Goal: Information Seeking & Learning: Check status

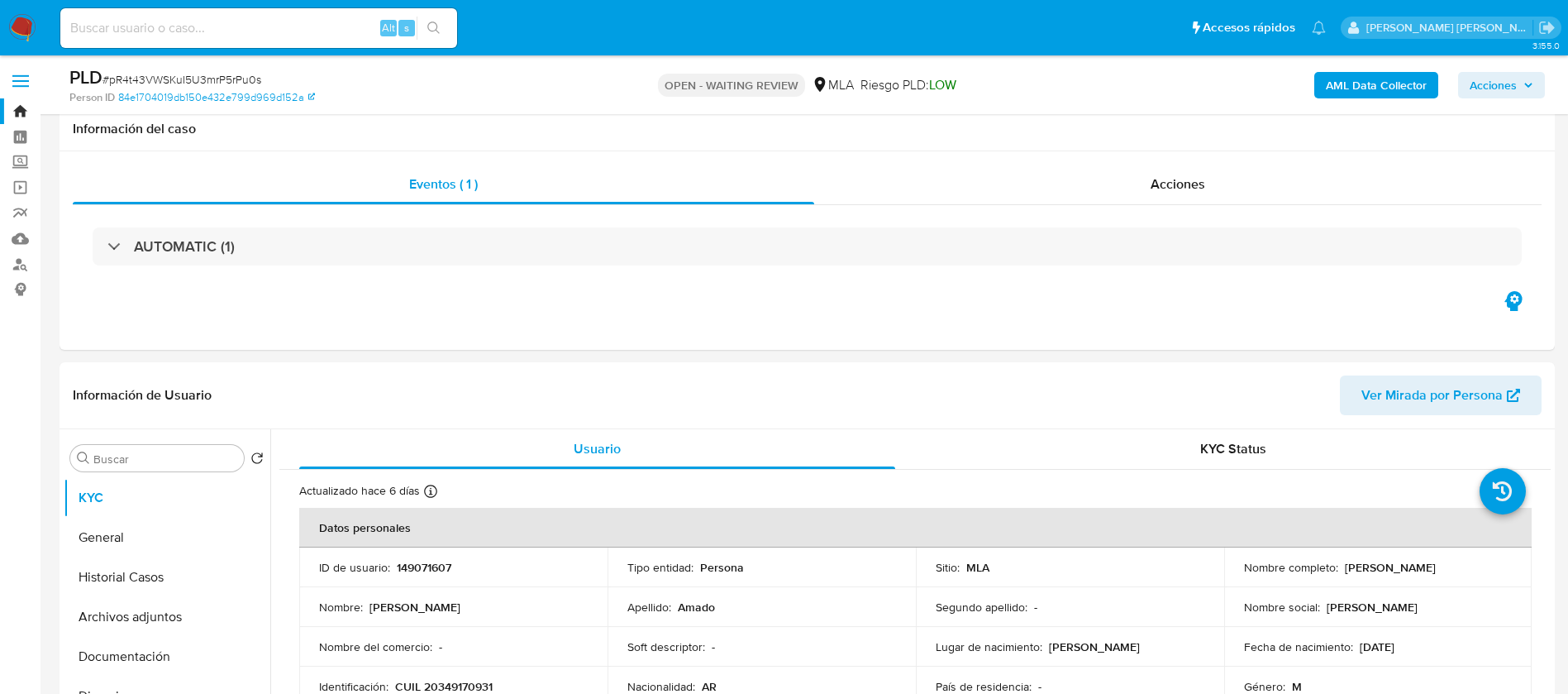
select select "10"
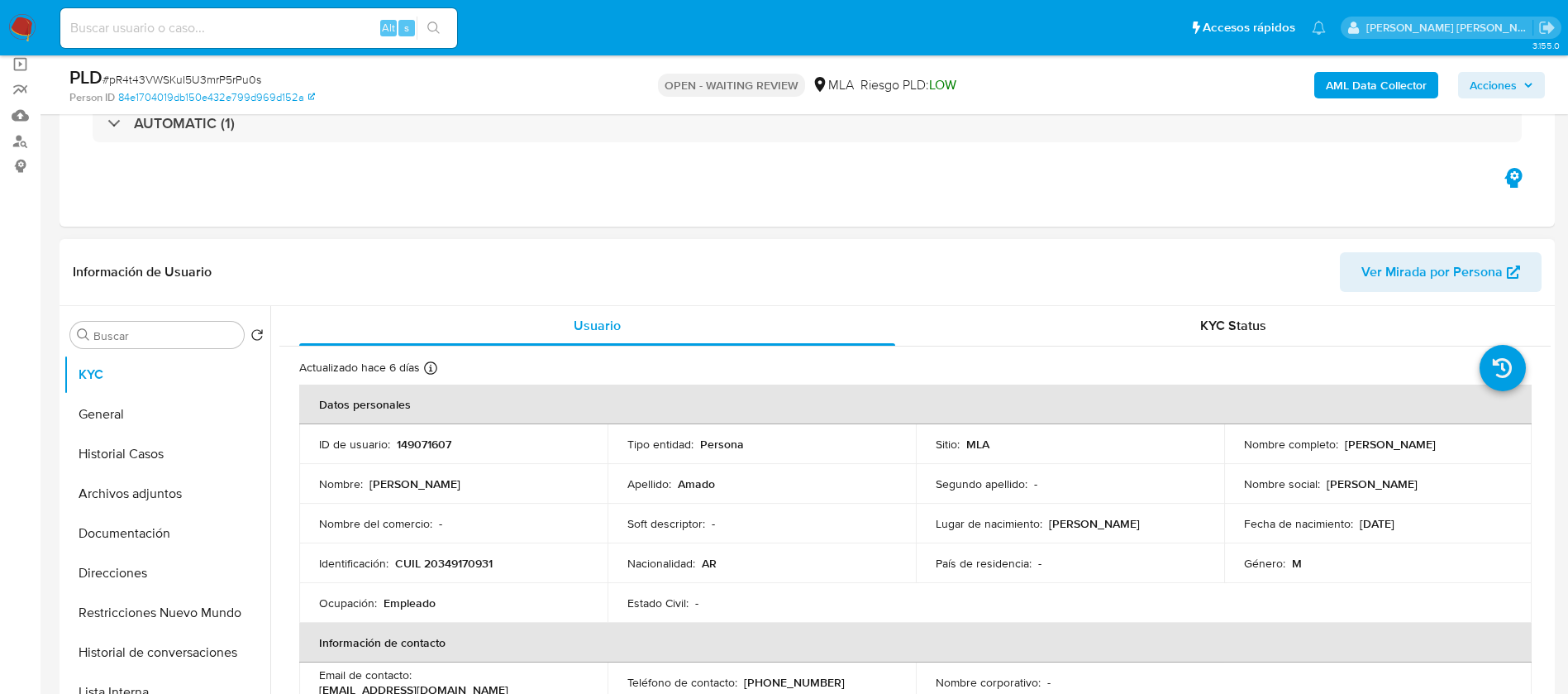
scroll to position [124, 0]
click at [144, 461] on button "Historial Casos" at bounding box center [160, 453] width 194 height 40
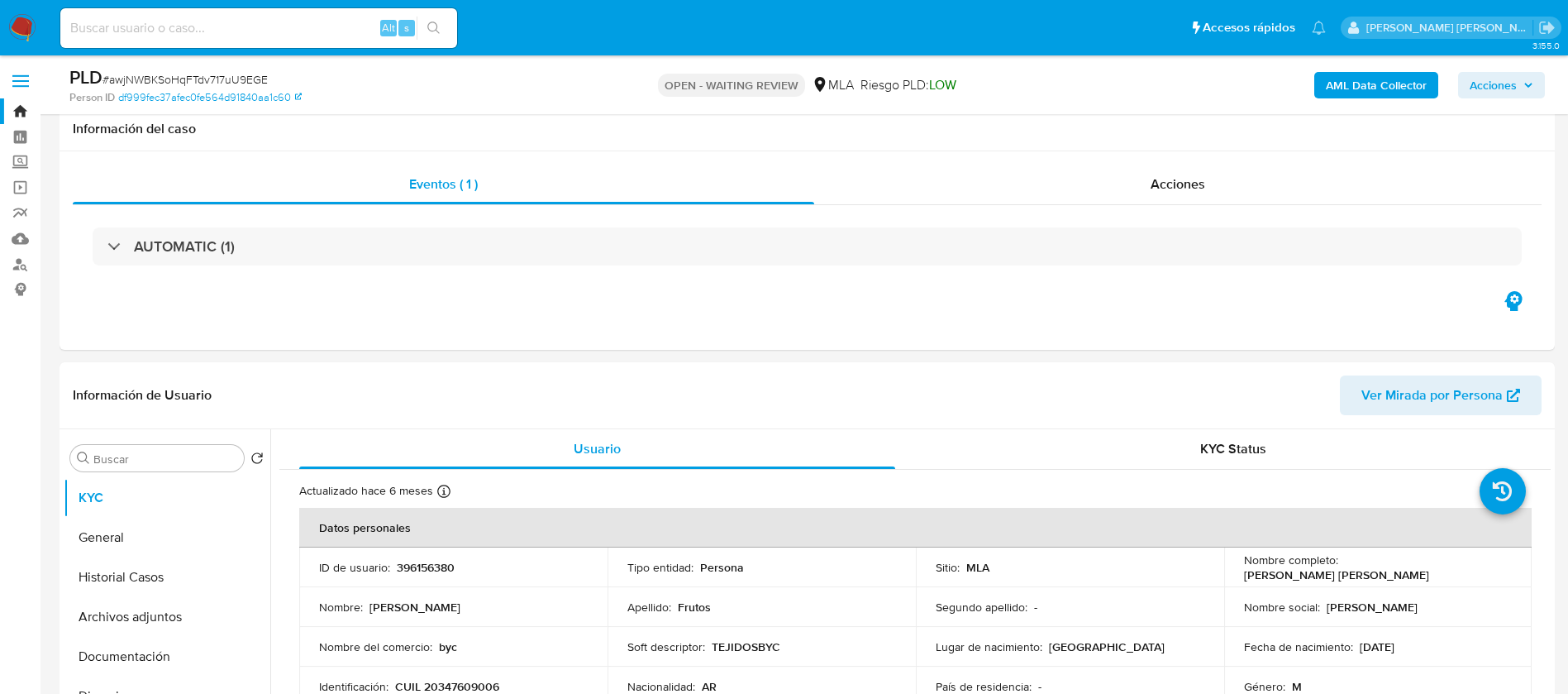
select select "10"
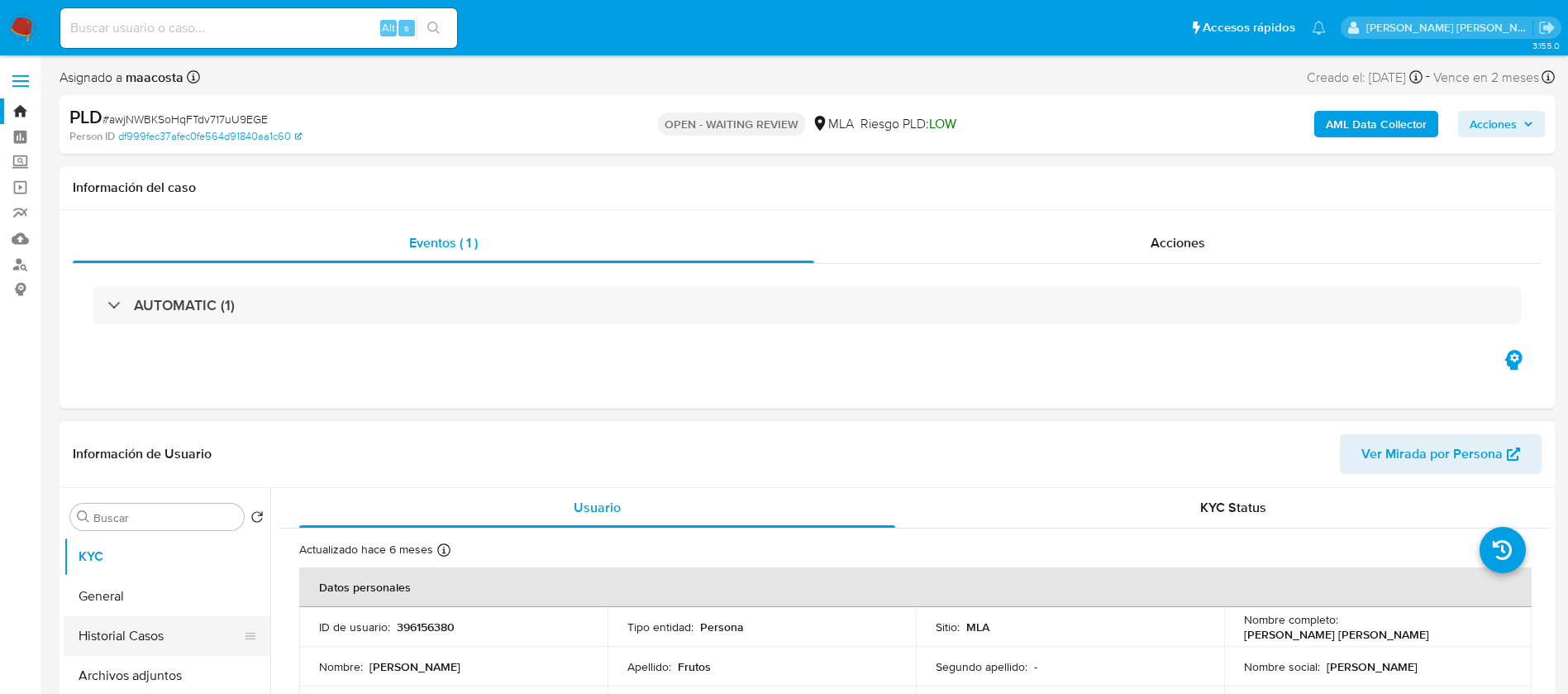
click at [112, 630] on button "Historial Casos" at bounding box center [160, 636] width 194 height 40
select select "10"
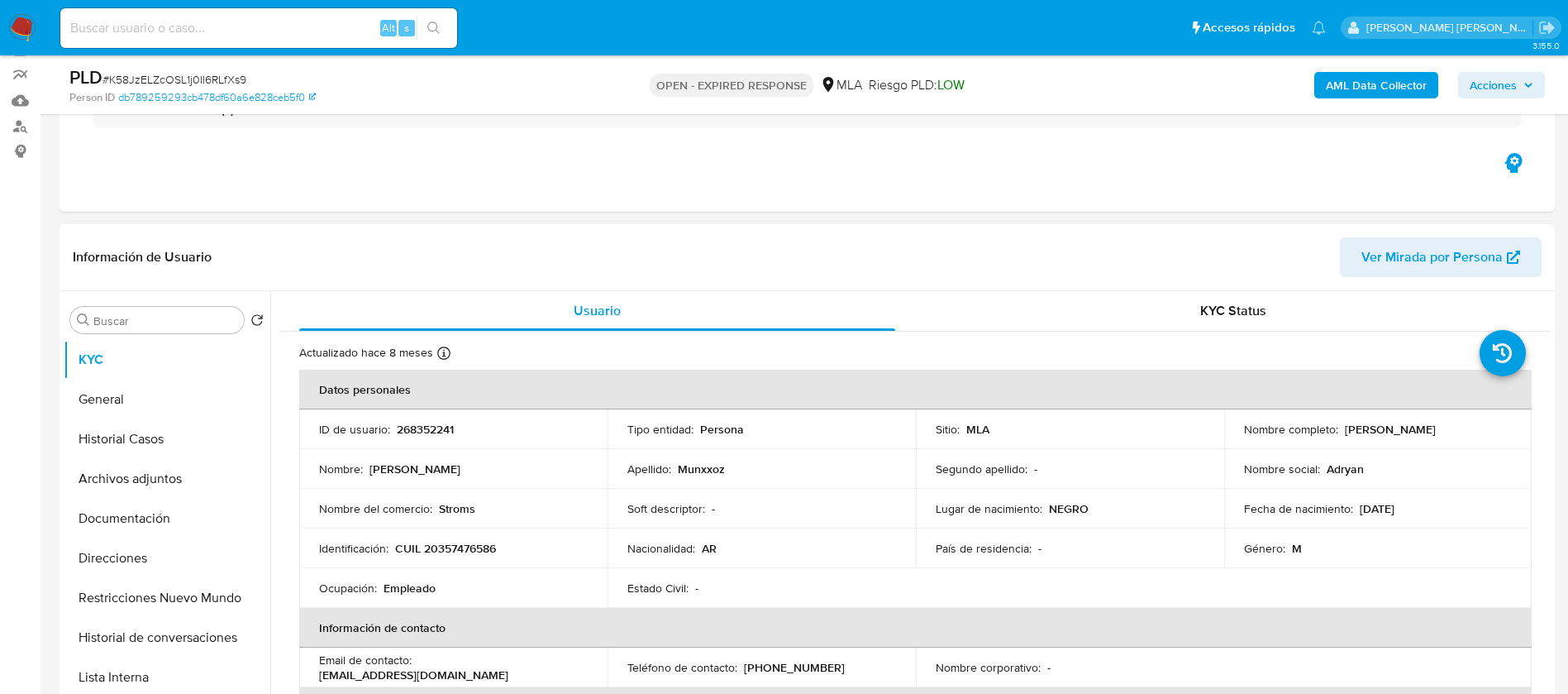
scroll to position [139, 0]
click at [127, 519] on button "Documentación" at bounding box center [160, 518] width 194 height 40
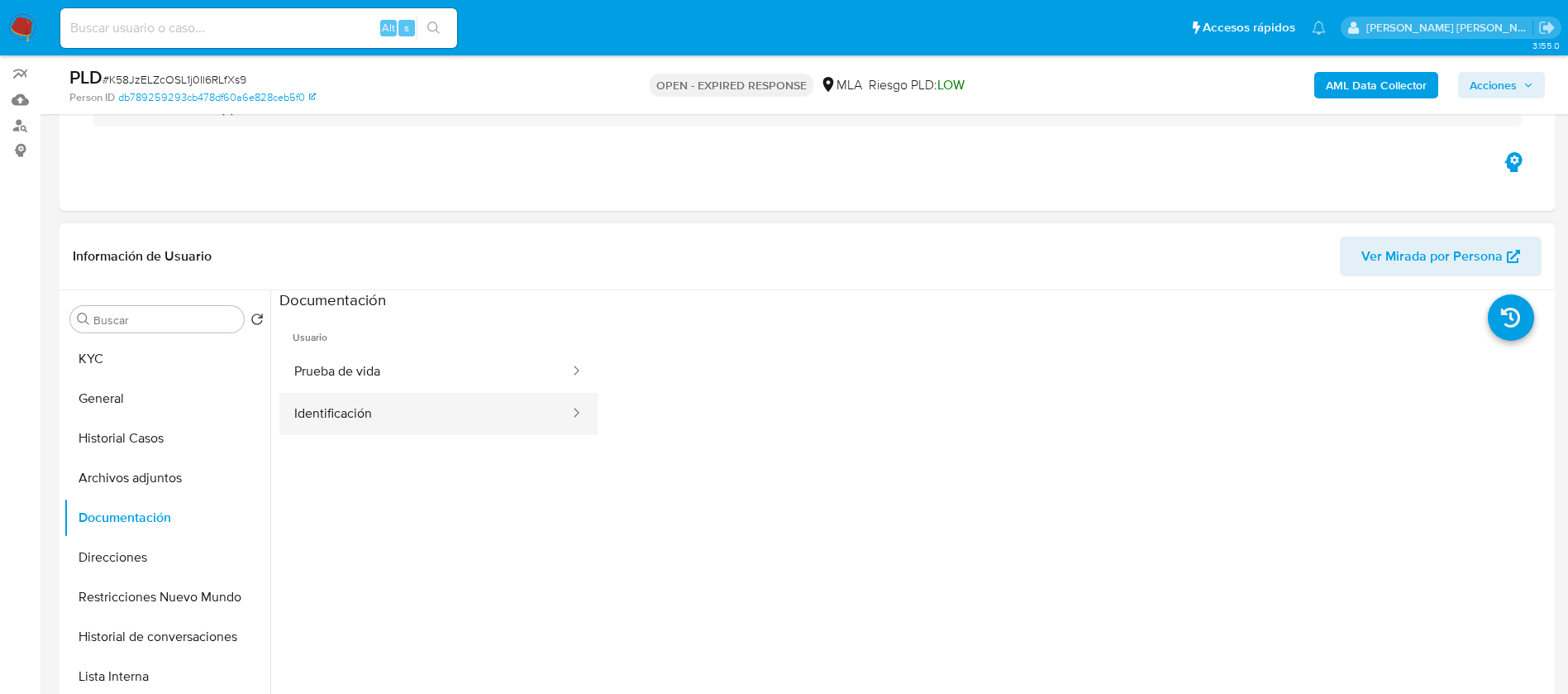
click at [359, 409] on button "Identificación" at bounding box center [425, 414] width 292 height 42
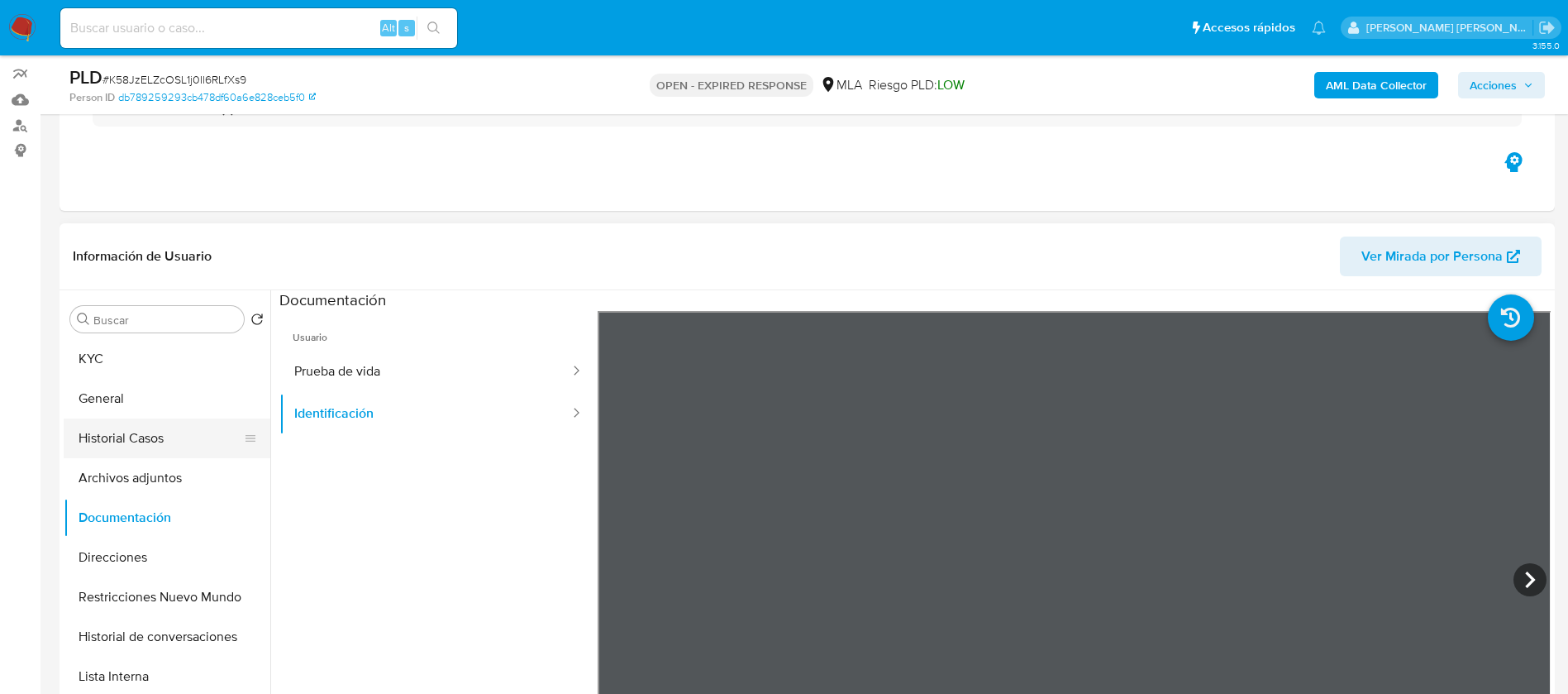
click at [135, 437] on button "Historial Casos" at bounding box center [160, 438] width 194 height 40
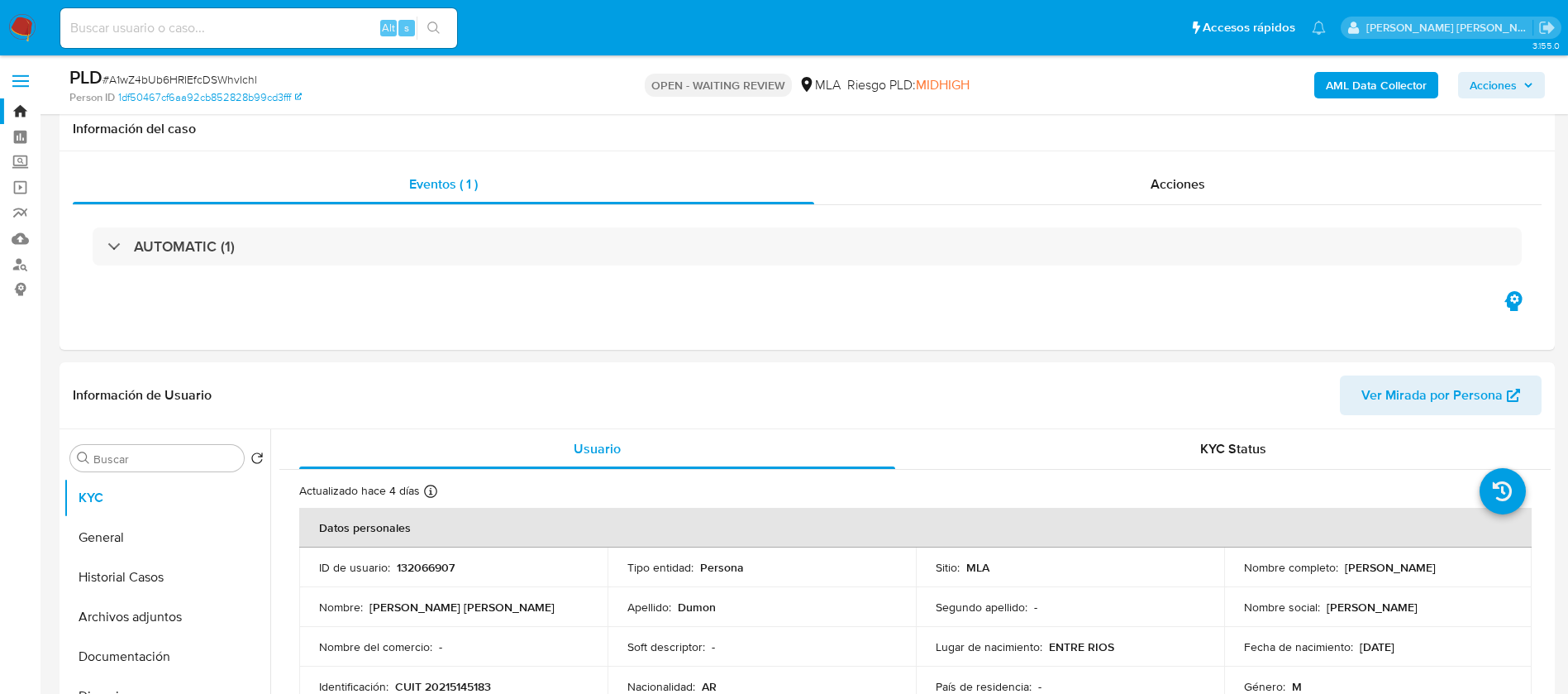
select select "10"
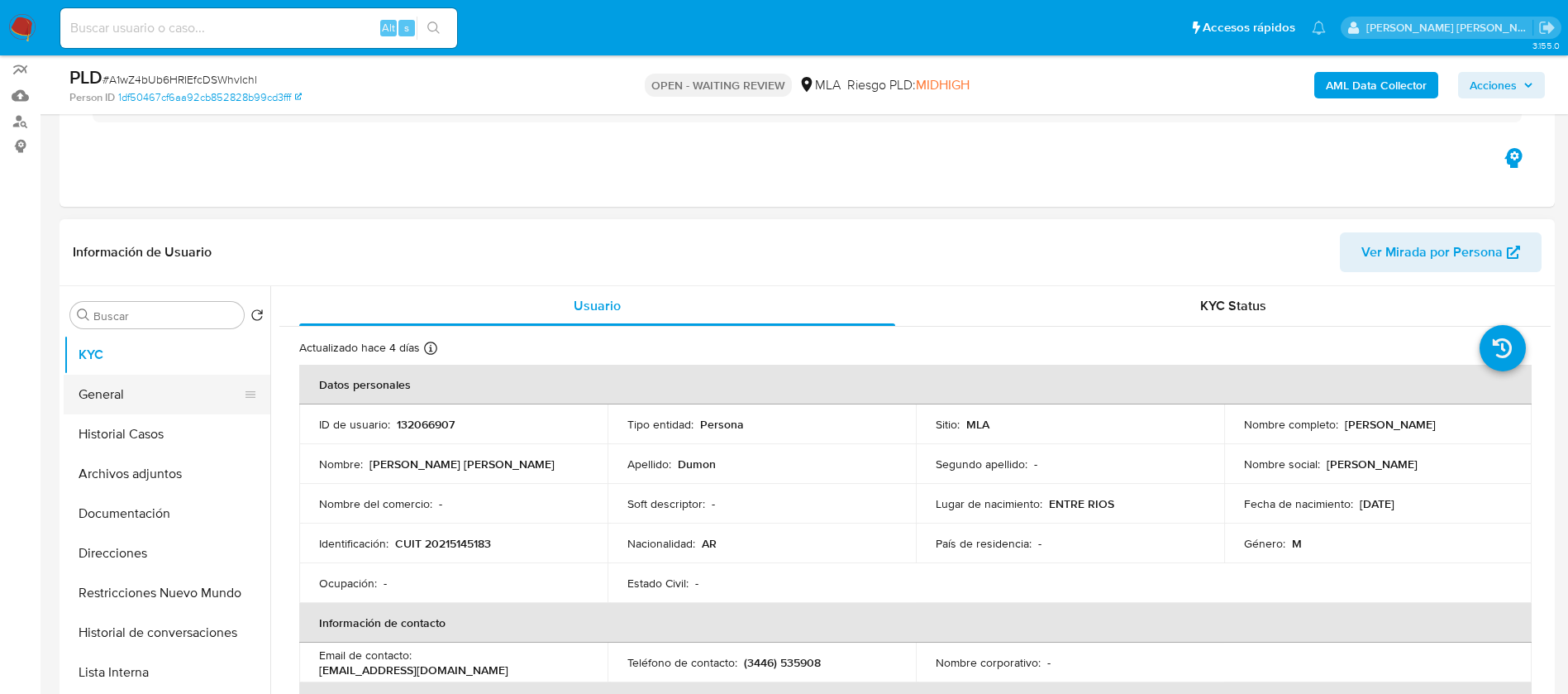
scroll to position [139, 0]
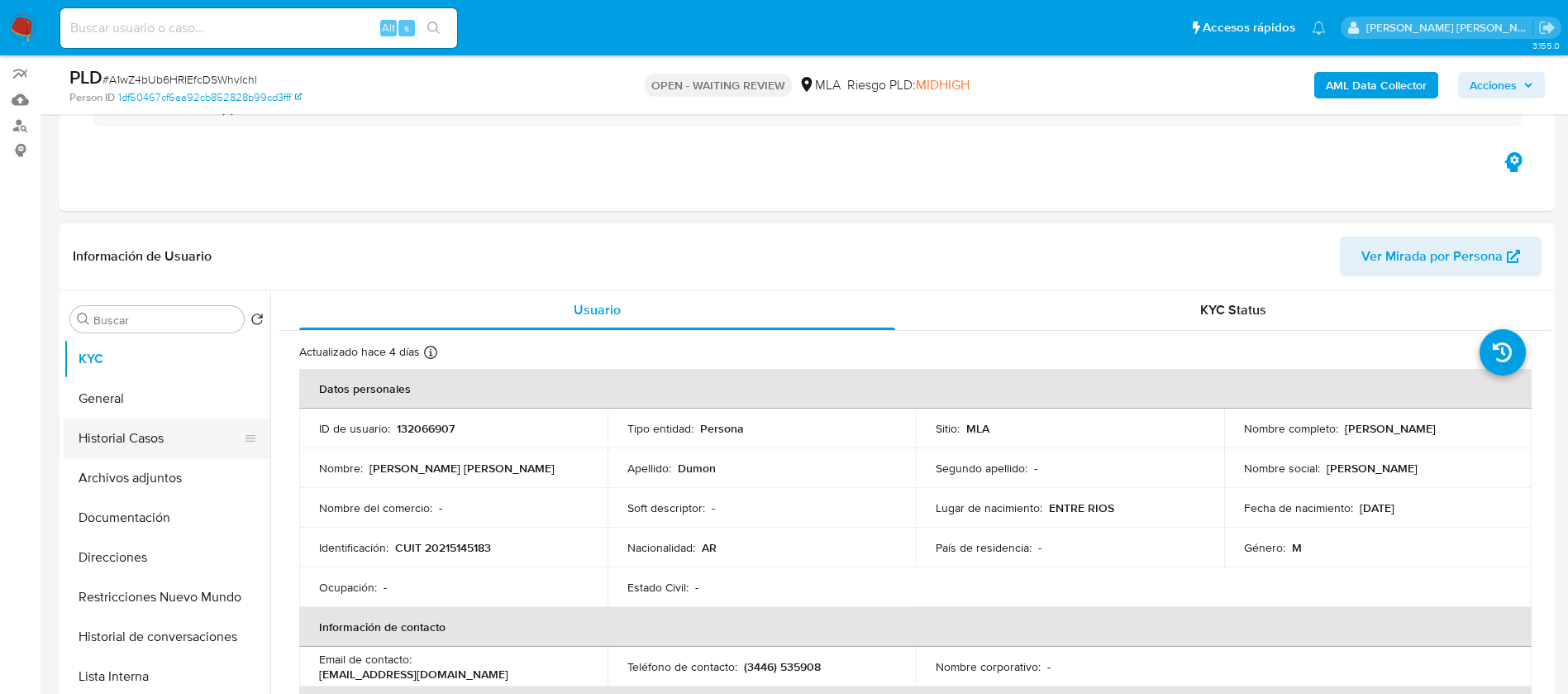
click at [131, 442] on button "Historial Casos" at bounding box center [160, 438] width 194 height 40
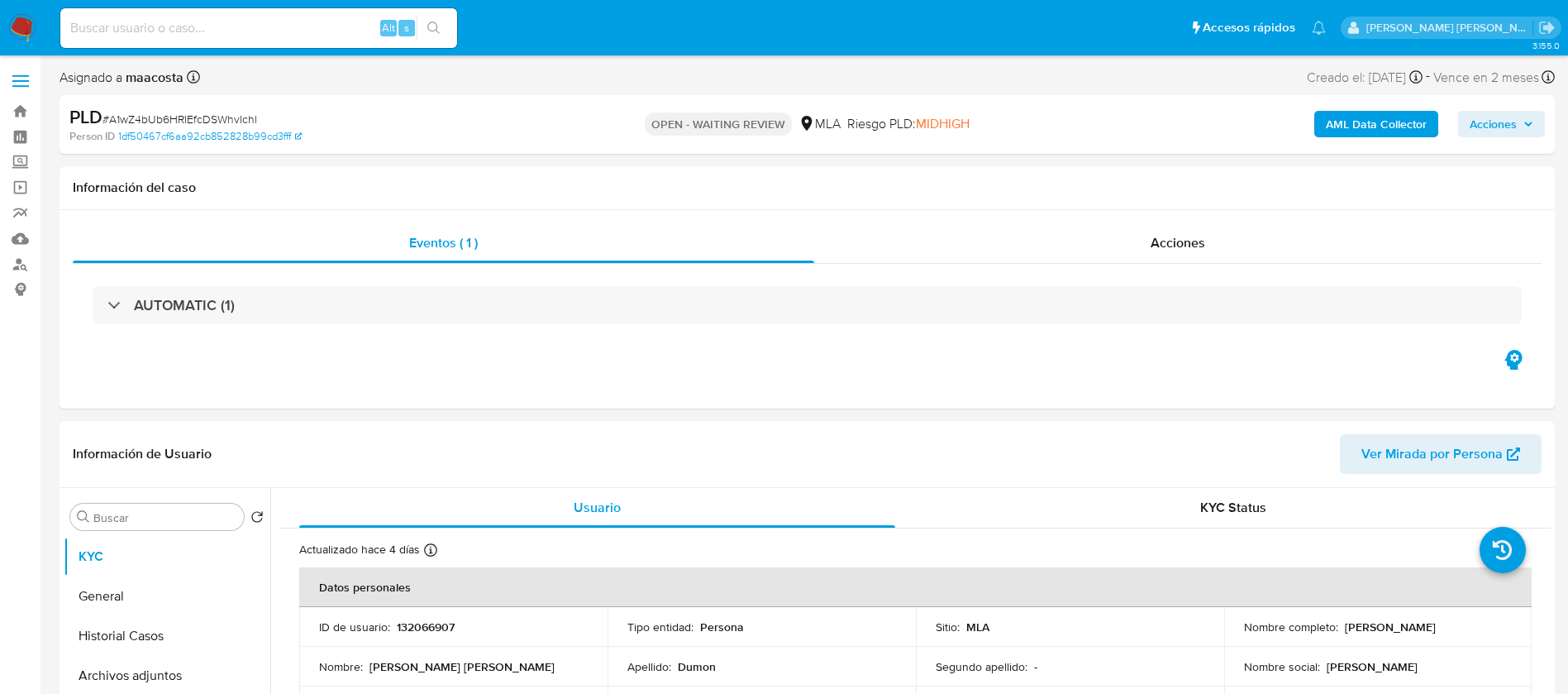
select select "10"
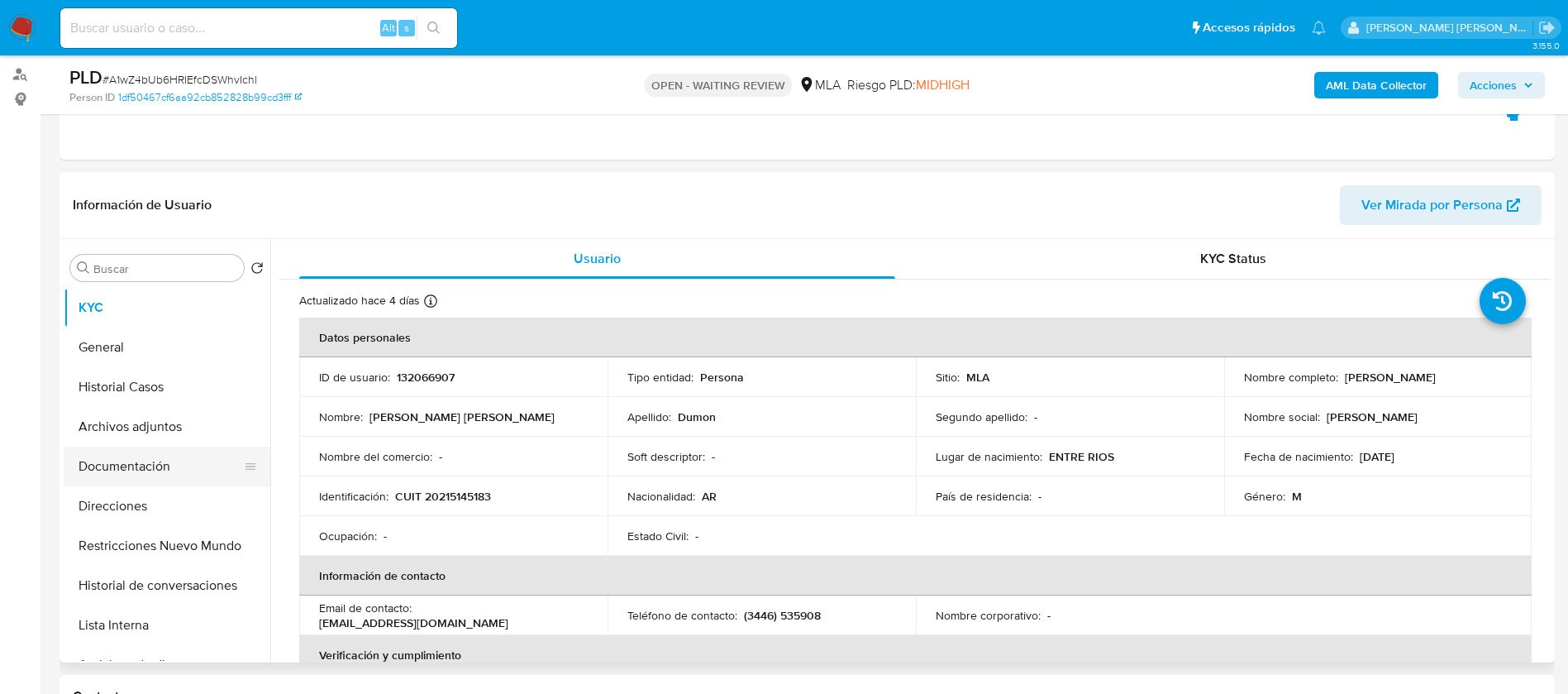
scroll to position [191, 0]
click at [121, 396] on button "Historial Casos" at bounding box center [160, 386] width 194 height 40
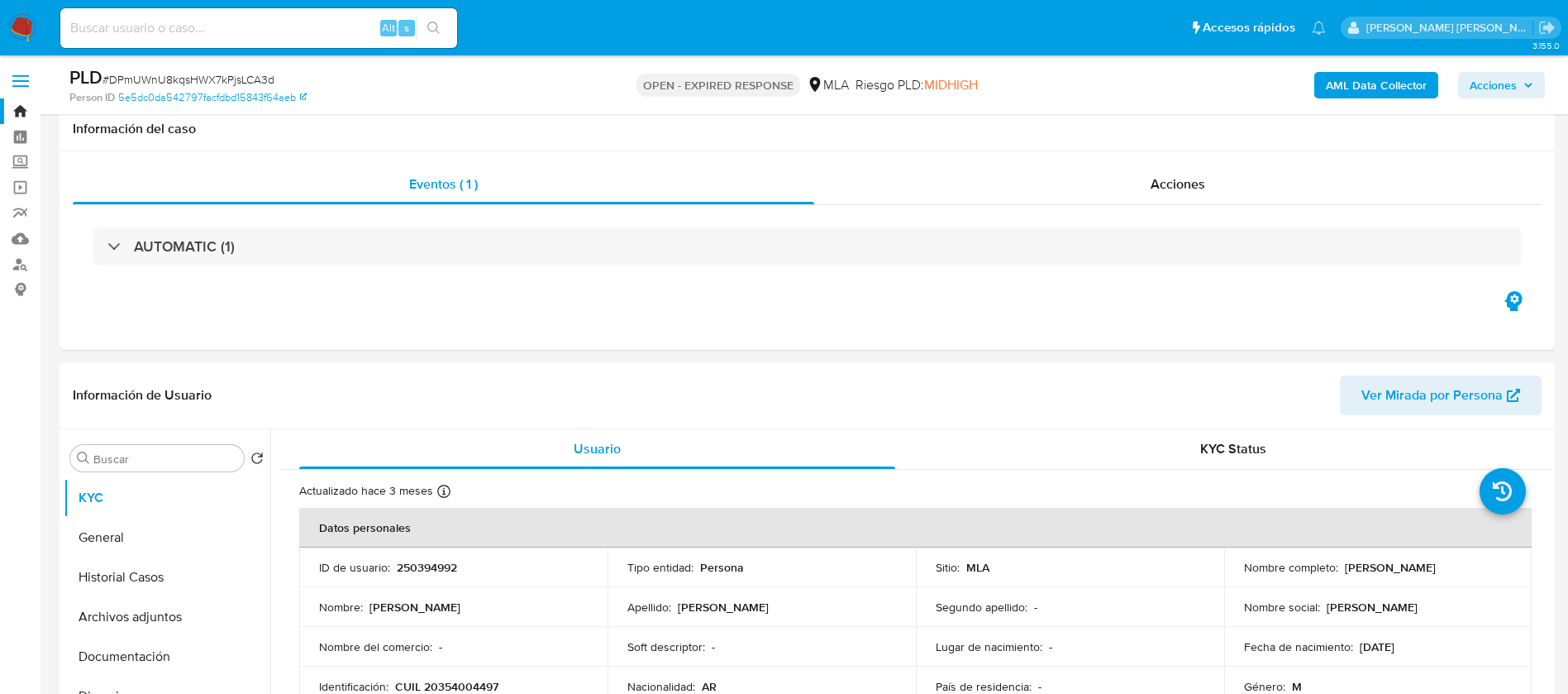
select select "10"
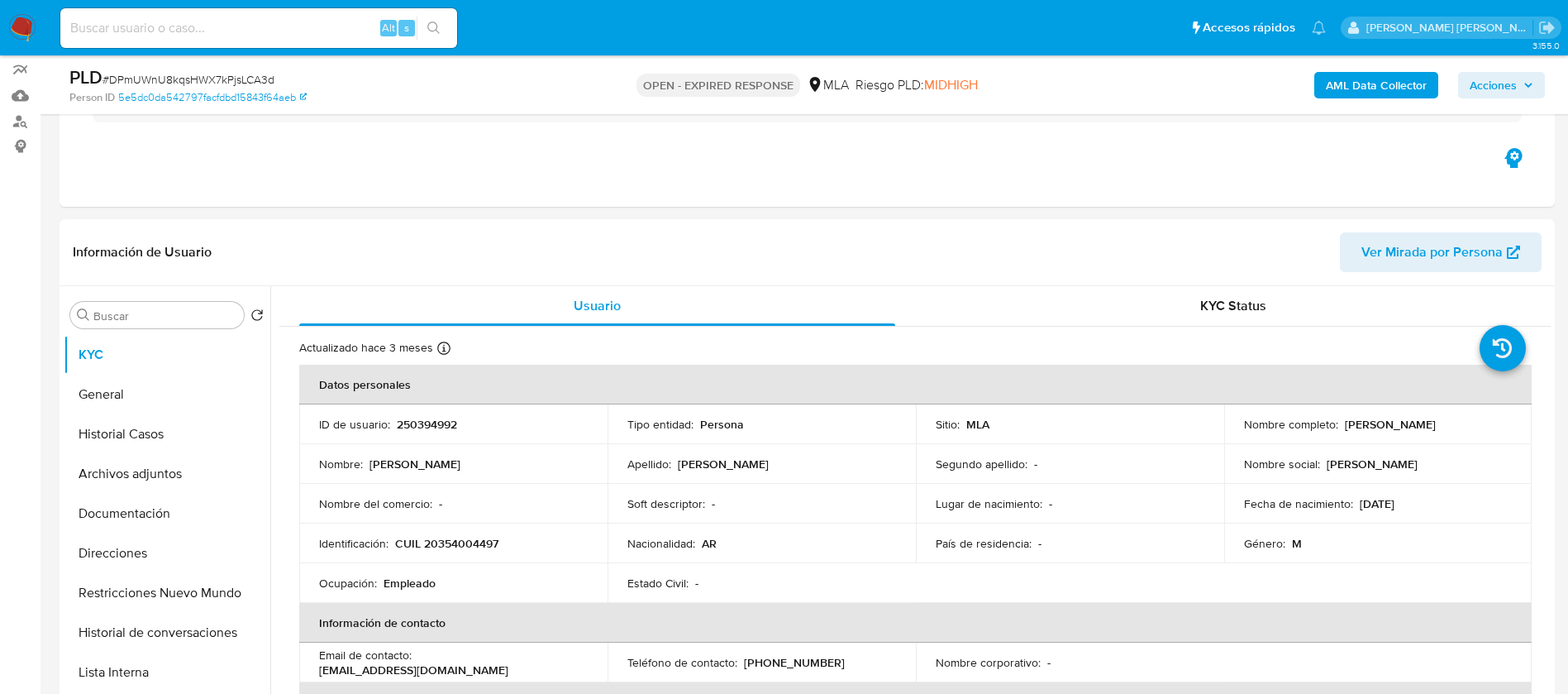
scroll to position [141, 0]
click at [113, 438] on button "Historial Casos" at bounding box center [160, 436] width 194 height 40
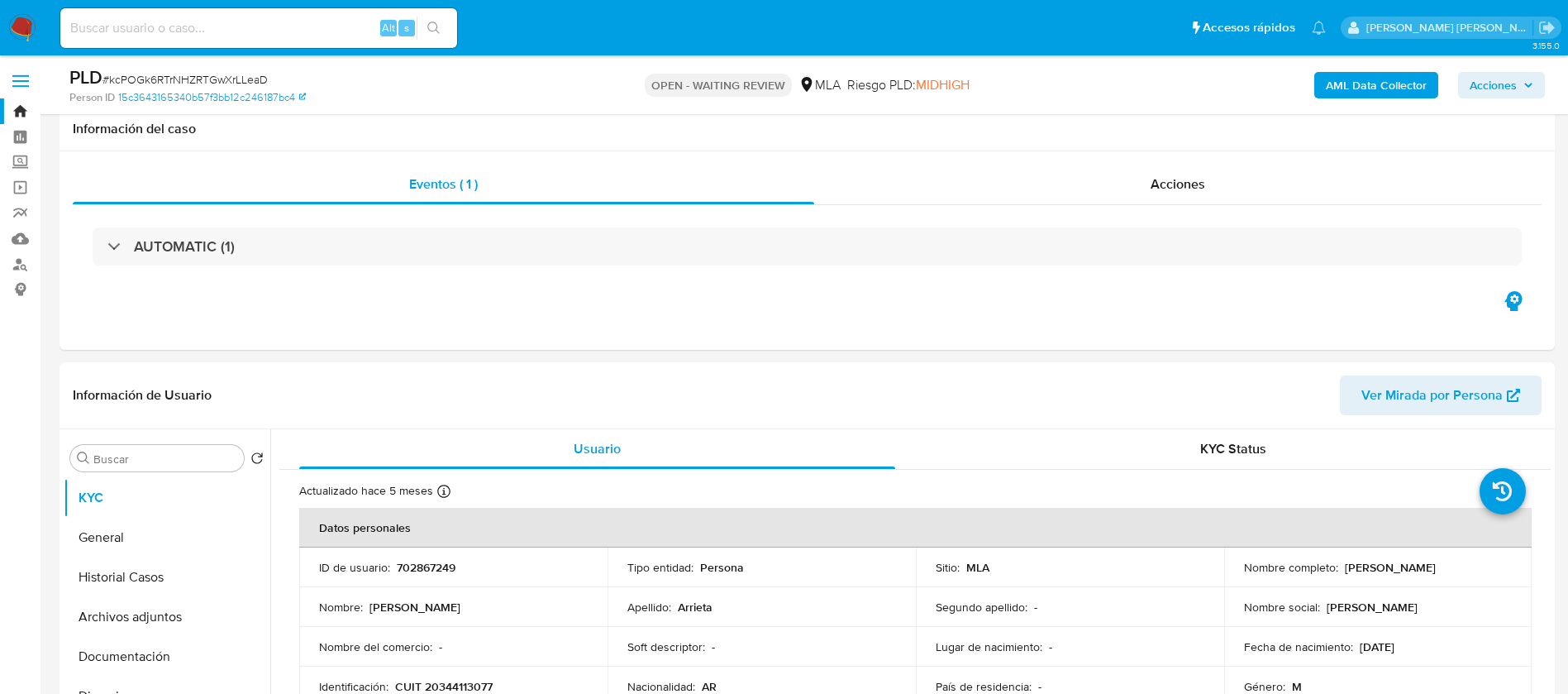
select select "10"
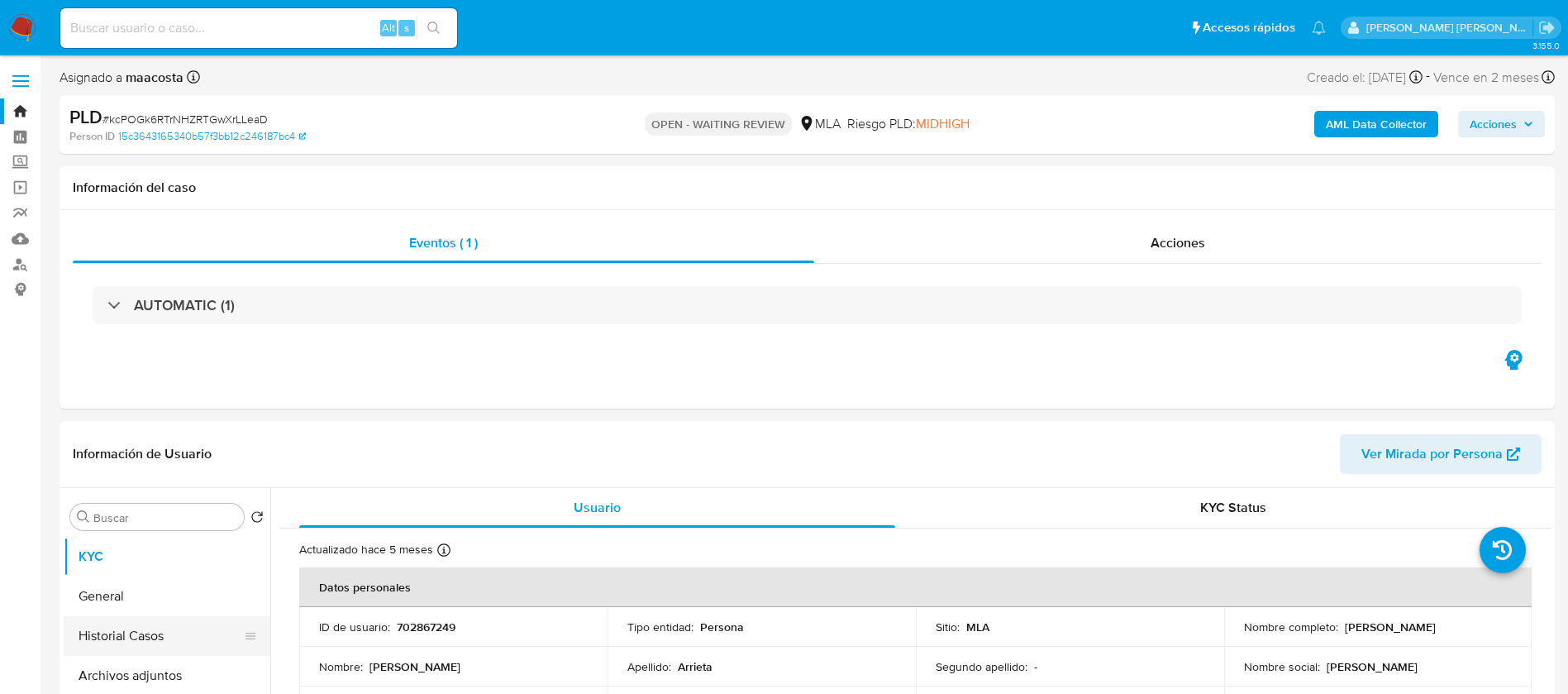
click at [130, 623] on button "Historial Casos" at bounding box center [160, 636] width 194 height 40
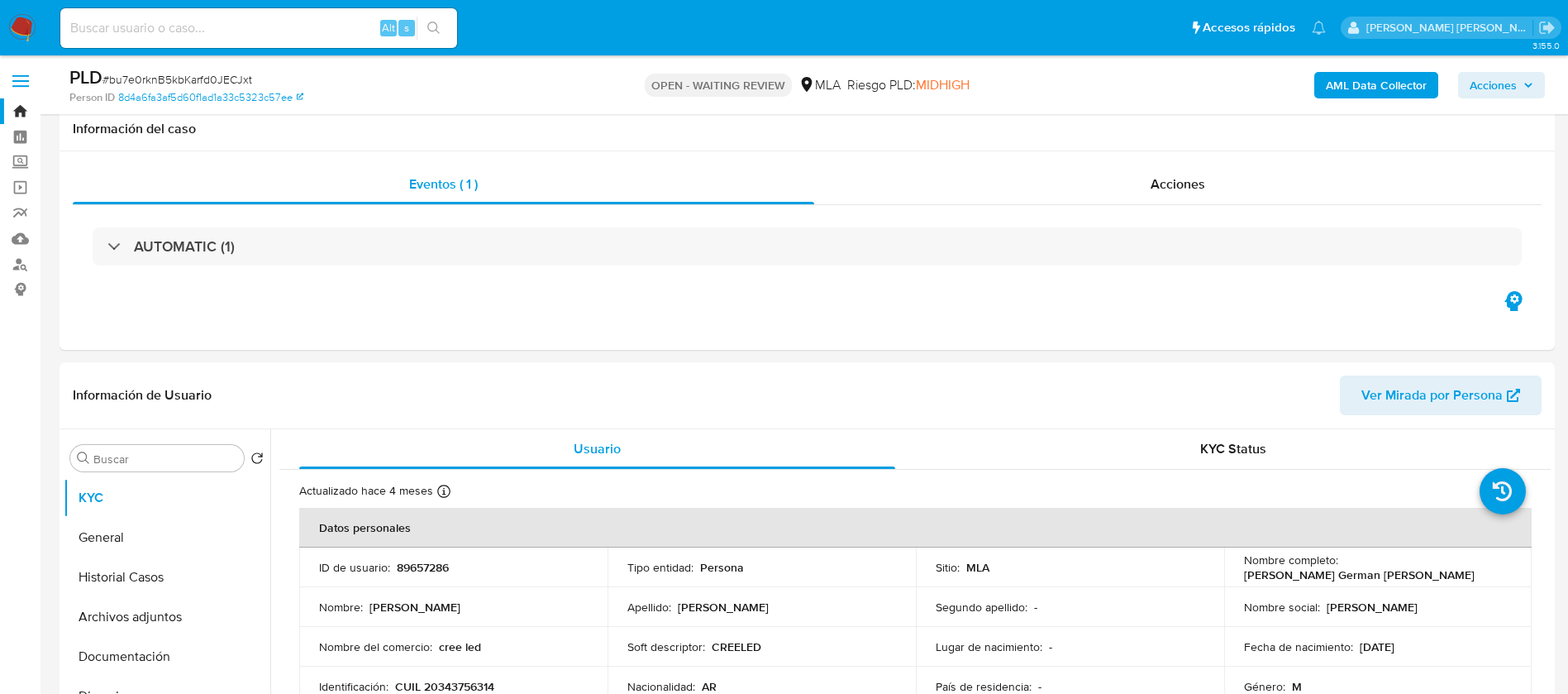
select select "10"
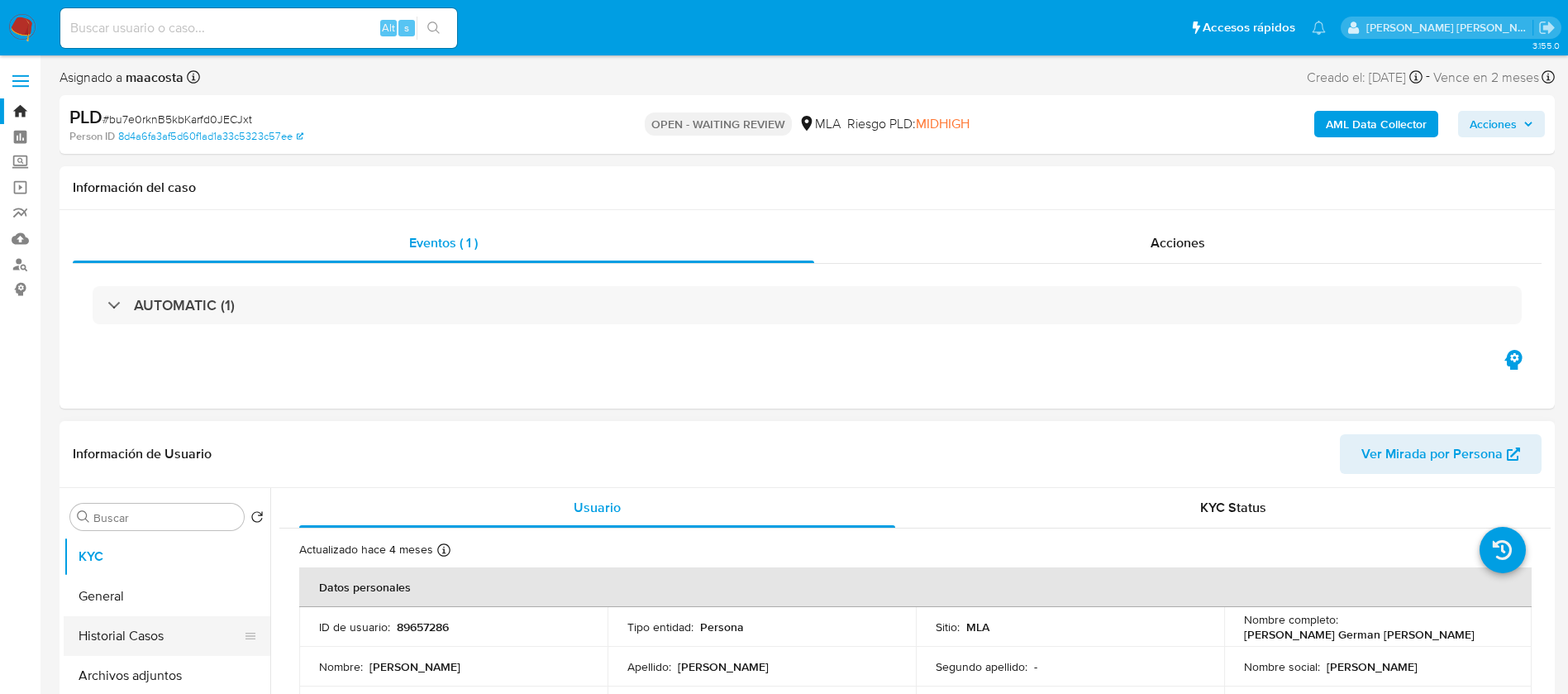
click at [120, 642] on button "Historial Casos" at bounding box center [160, 636] width 194 height 40
select select "10"
click at [118, 643] on button "Historial Casos" at bounding box center [160, 636] width 194 height 40
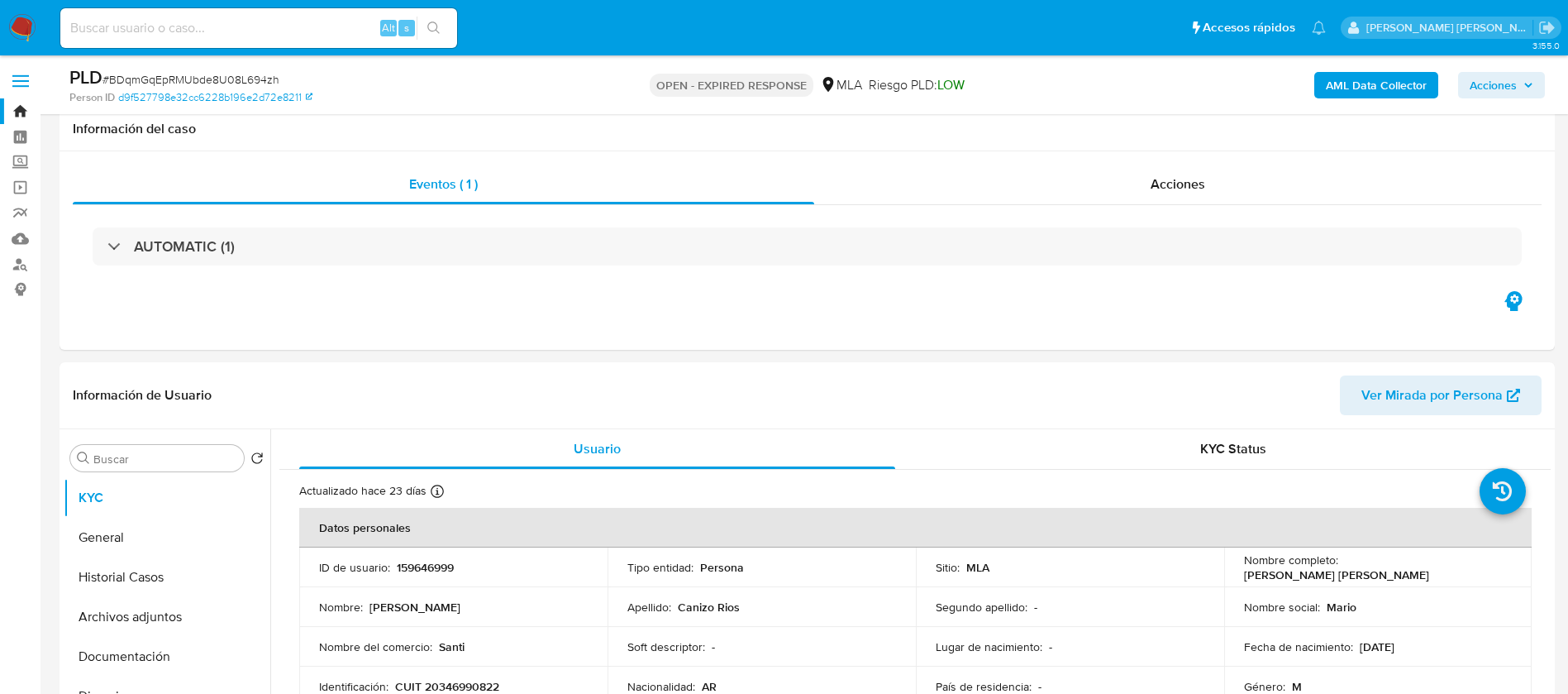
select select "10"
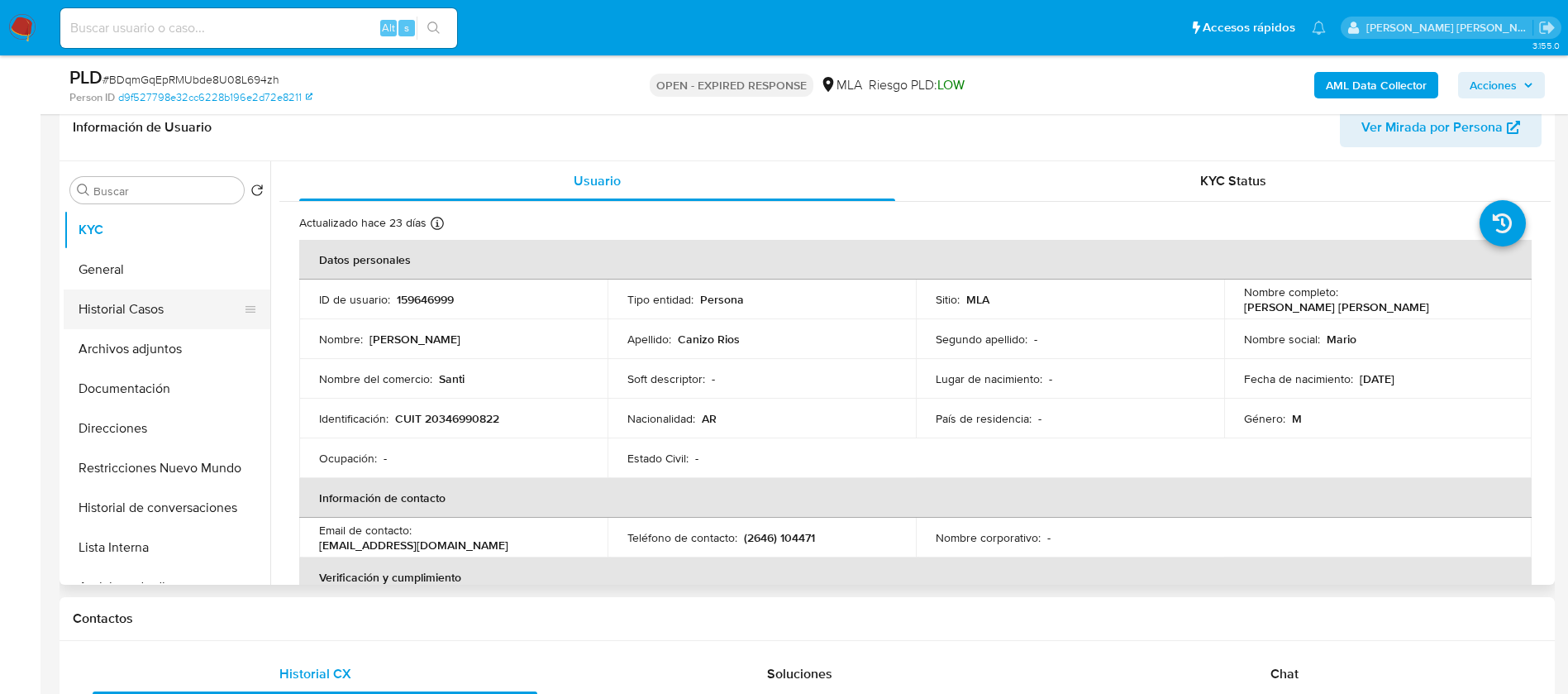
click at [113, 299] on button "Historial Casos" at bounding box center [160, 309] width 194 height 40
